Goal: Information Seeking & Learning: Learn about a topic

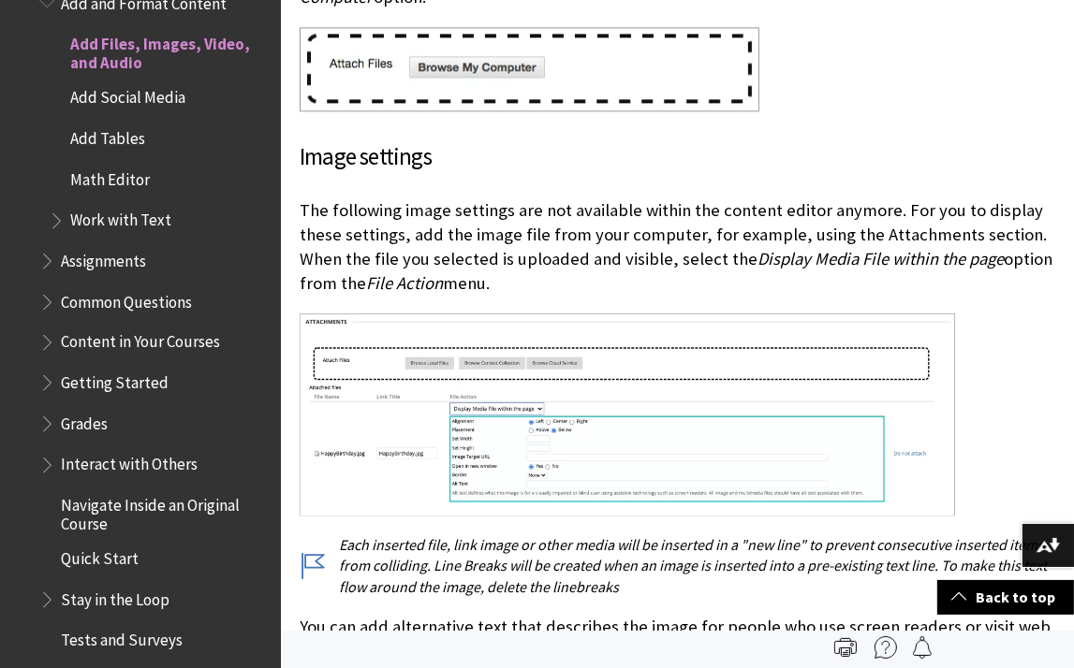
scroll to position [3456, 0]
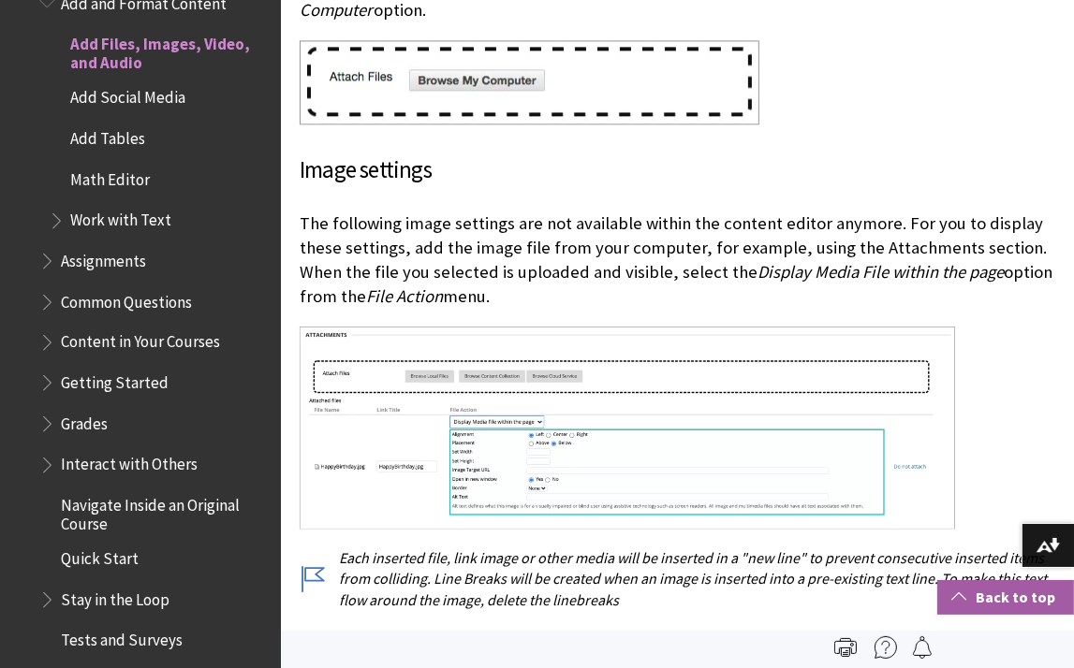
click at [959, 594] on span at bounding box center [958, 596] width 15 height 15
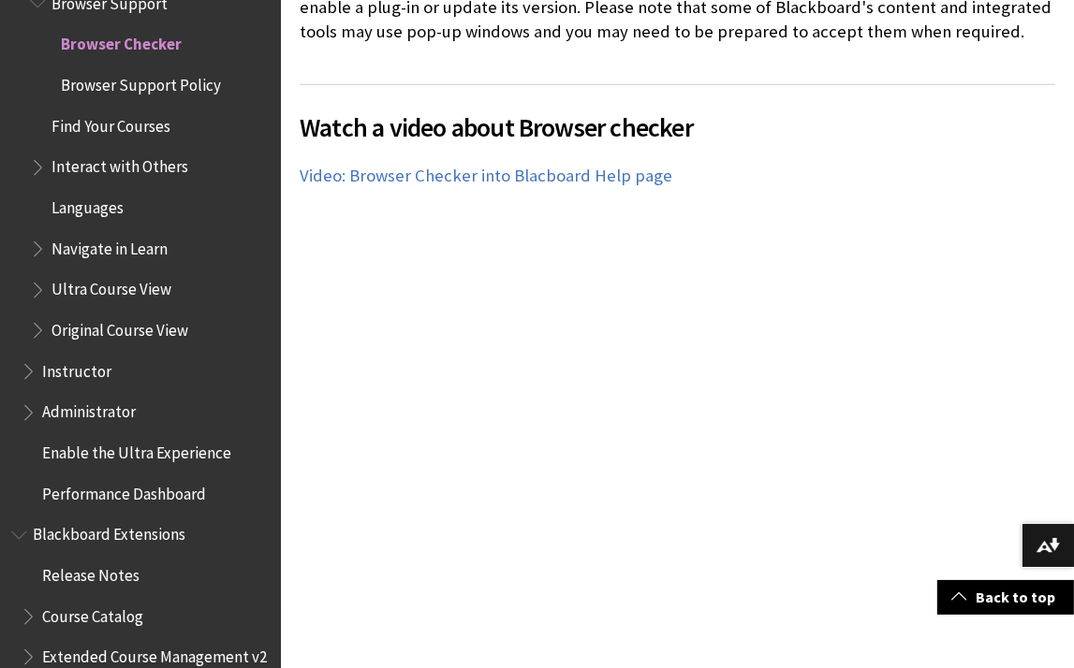
scroll to position [1238, 0]
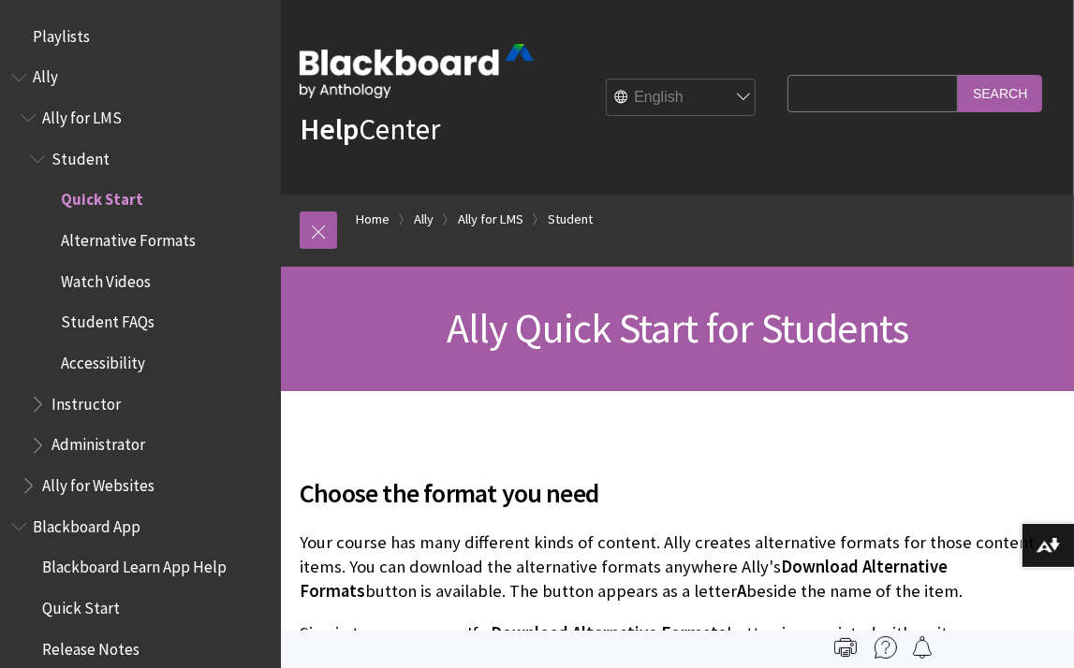
scroll to position [155, 0]
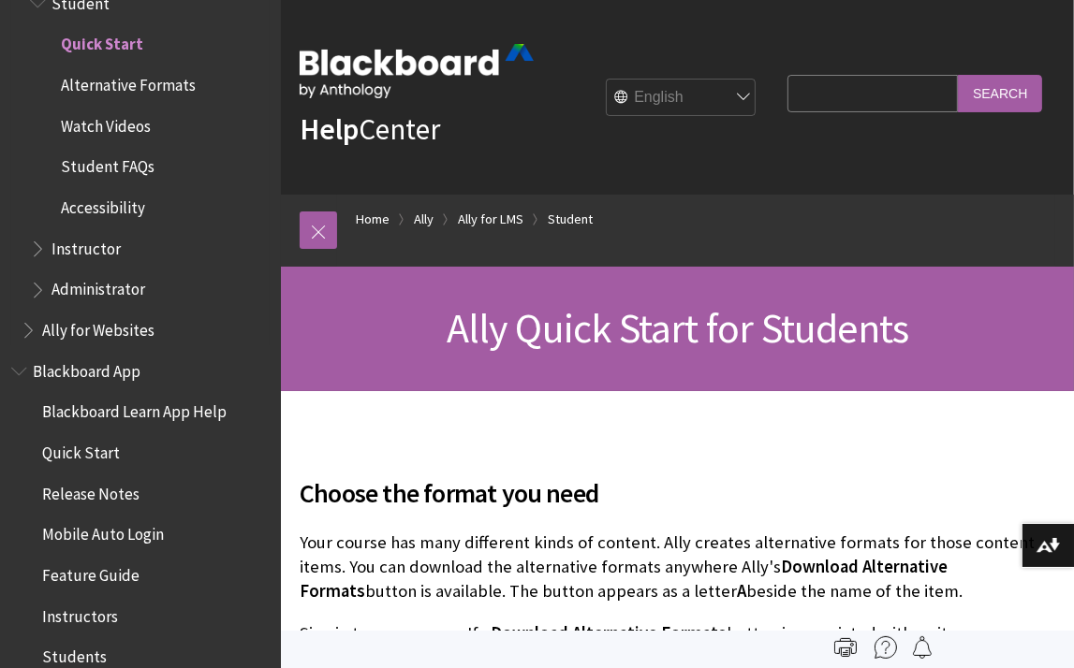
click at [118, 204] on span "Accessibility" at bounding box center [103, 204] width 84 height 25
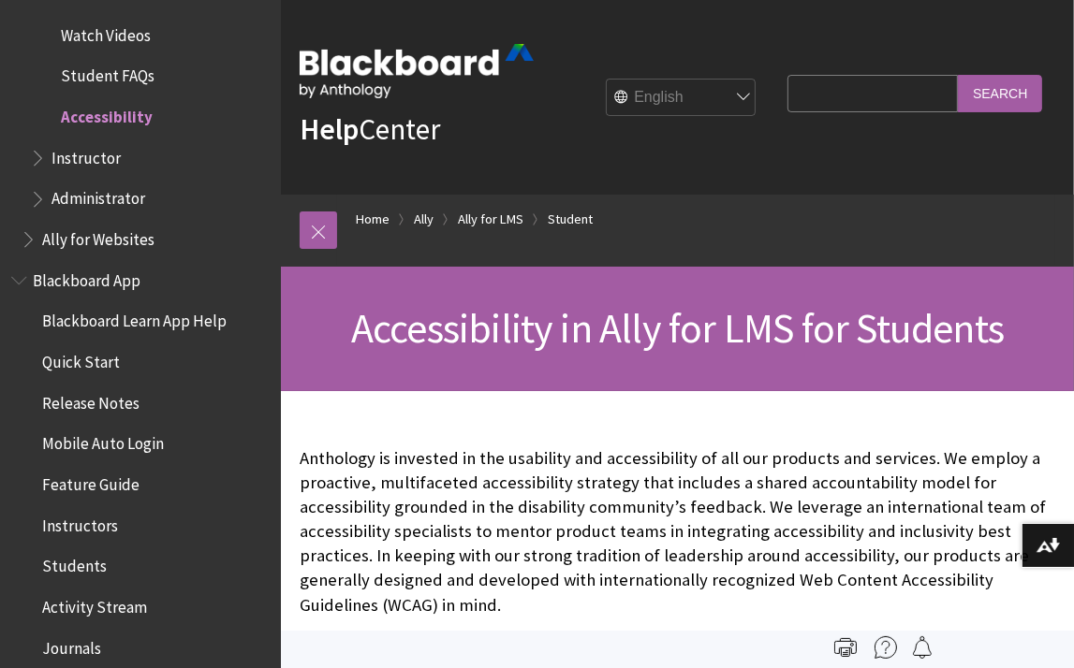
scroll to position [240, 0]
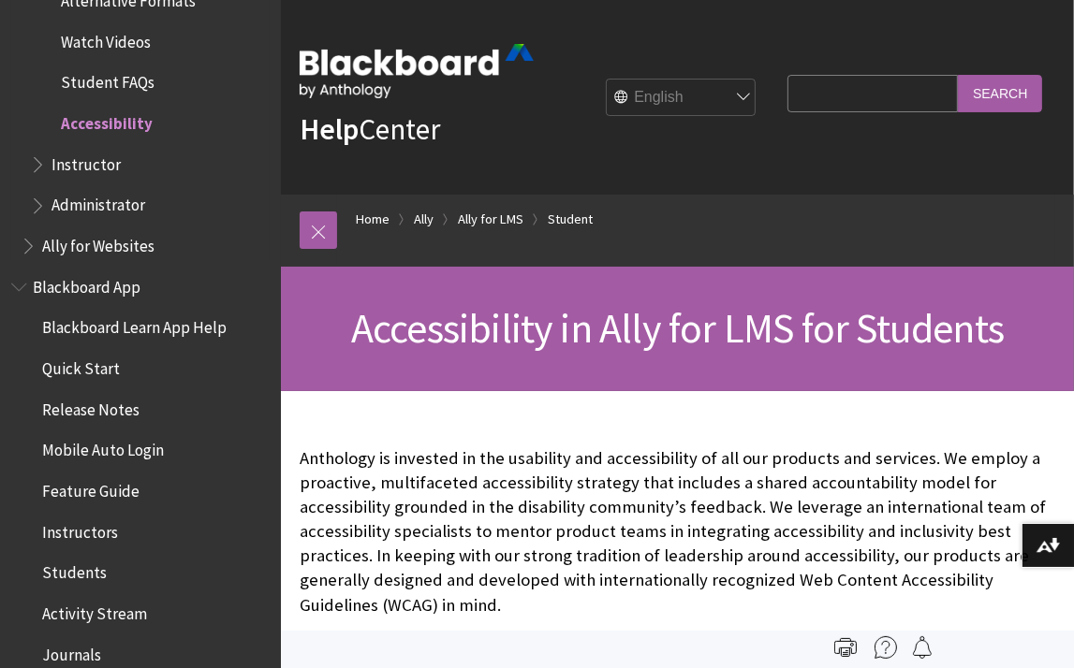
click at [97, 164] on span "Instructor" at bounding box center [85, 161] width 69 height 25
